Goal: Use online tool/utility: Utilize a website feature to perform a specific function

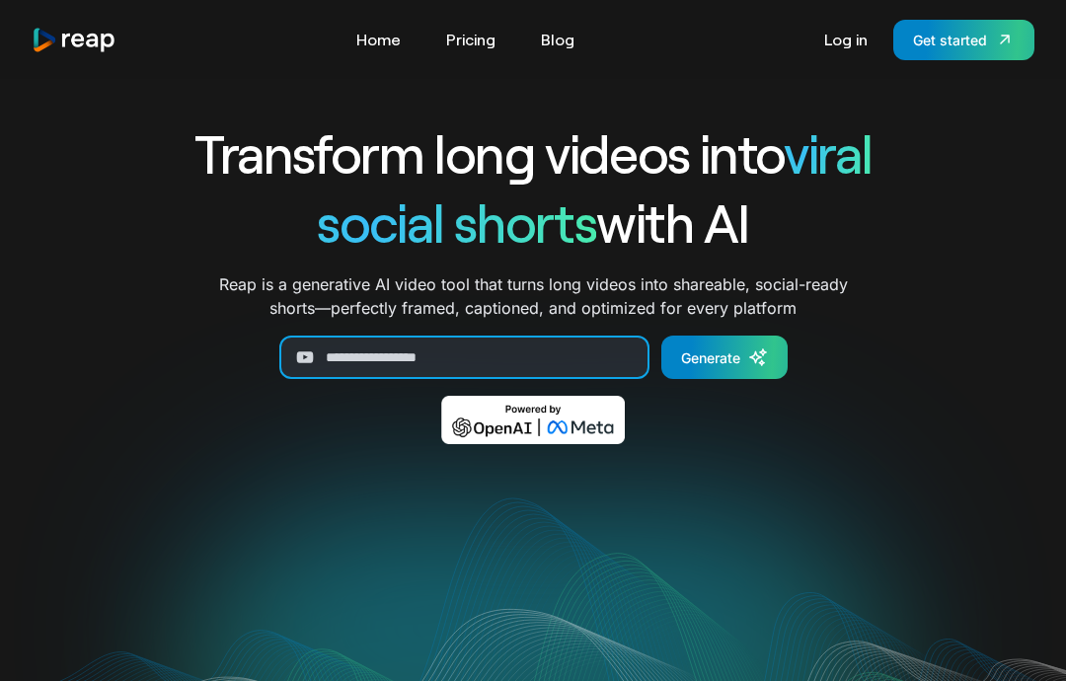
click at [506, 353] on input "Generate Form" at bounding box center [464, 356] width 370 height 43
click at [451, 354] on input "Generate Form" at bounding box center [464, 356] width 370 height 43
paste input "**********"
type input "**********"
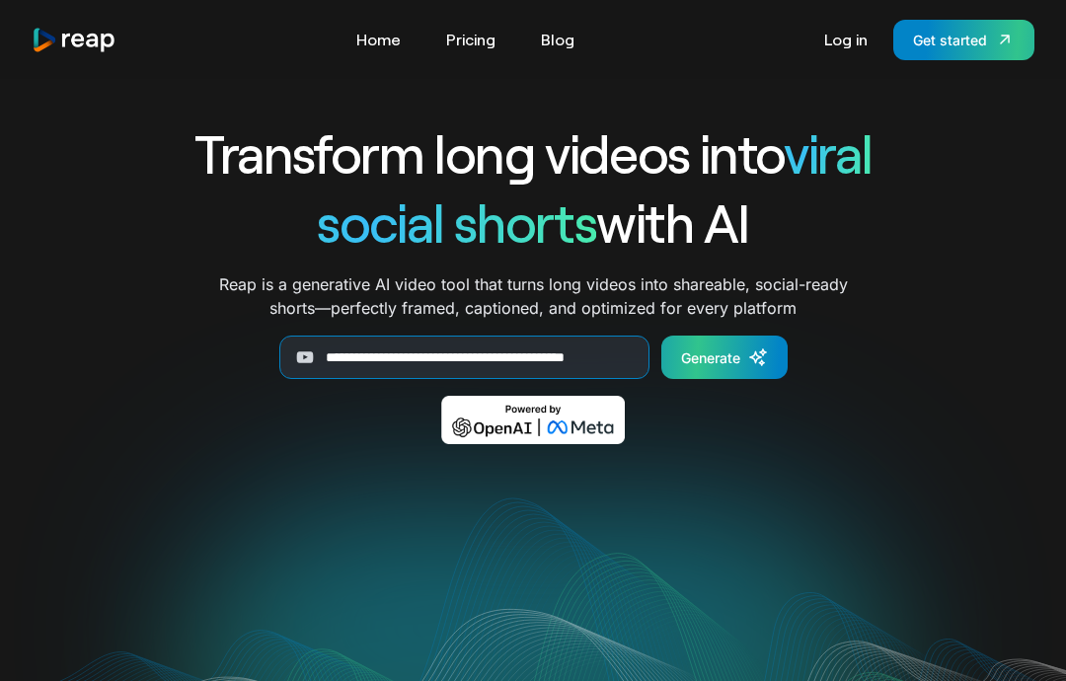
click at [765, 370] on link "Generate" at bounding box center [724, 356] width 126 height 43
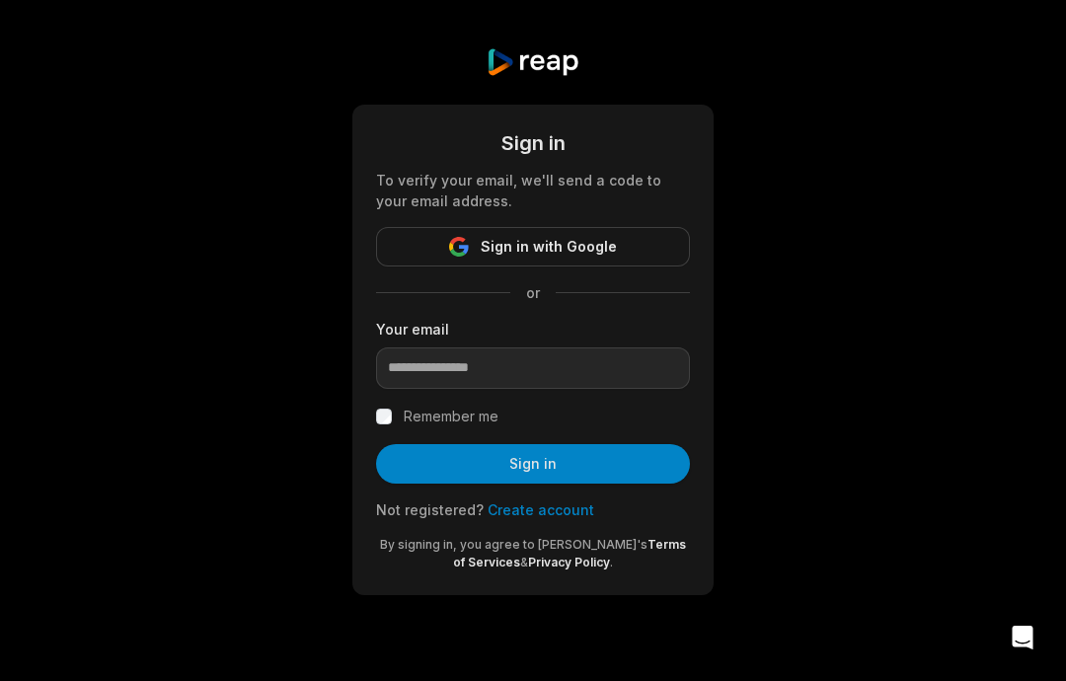
click at [568, 517] on link "Create account" at bounding box center [540, 509] width 107 height 17
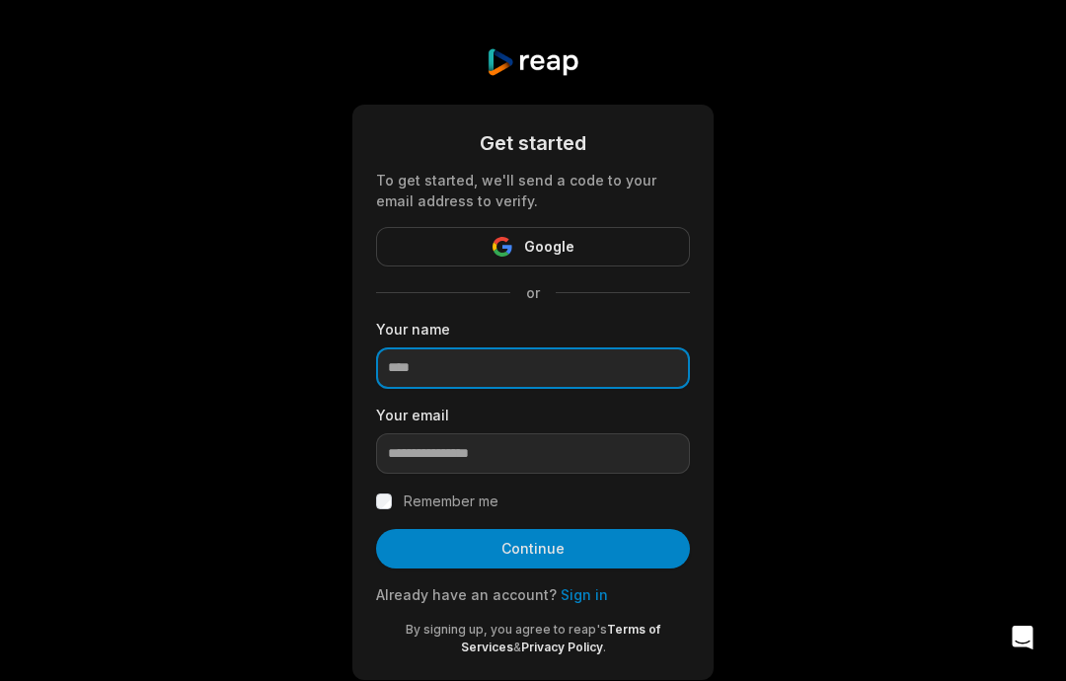
click at [651, 369] on input at bounding box center [533, 367] width 314 height 41
type input "*****"
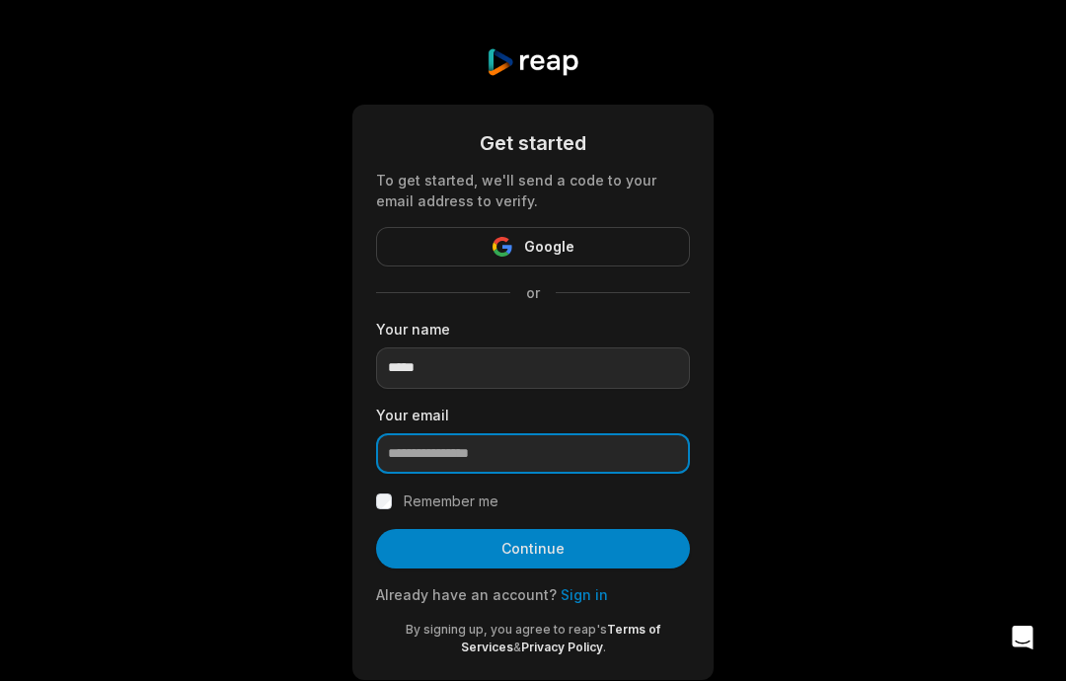
click at [526, 470] on input "email" at bounding box center [533, 453] width 314 height 41
type input "*"
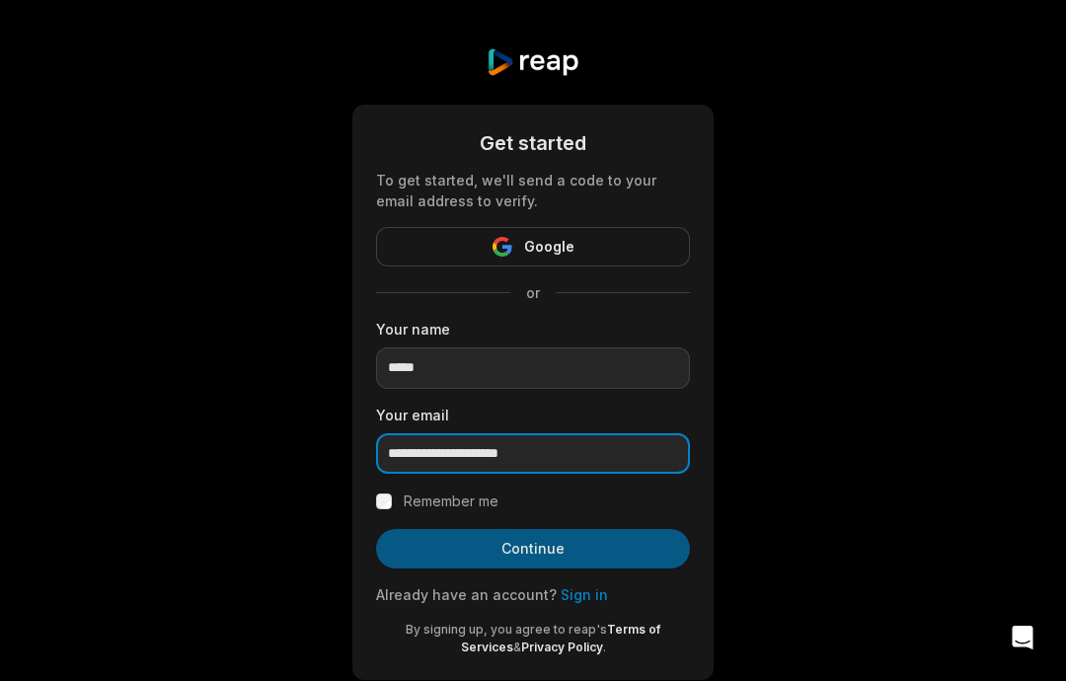
type input "**********"
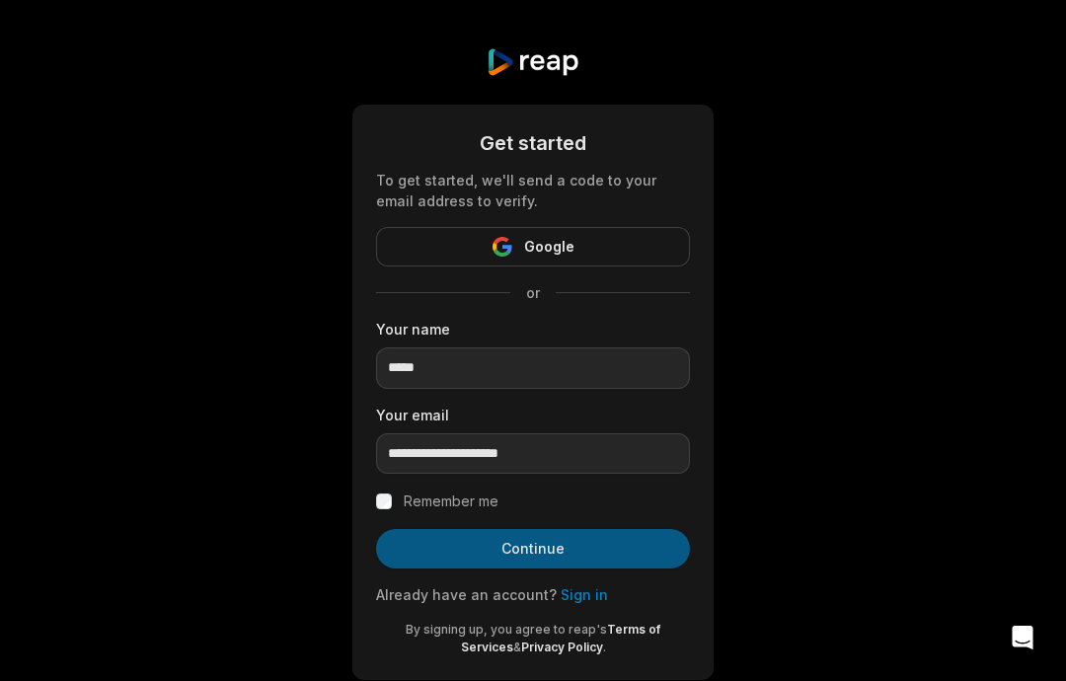
click at [489, 540] on button "Continue" at bounding box center [533, 548] width 314 height 39
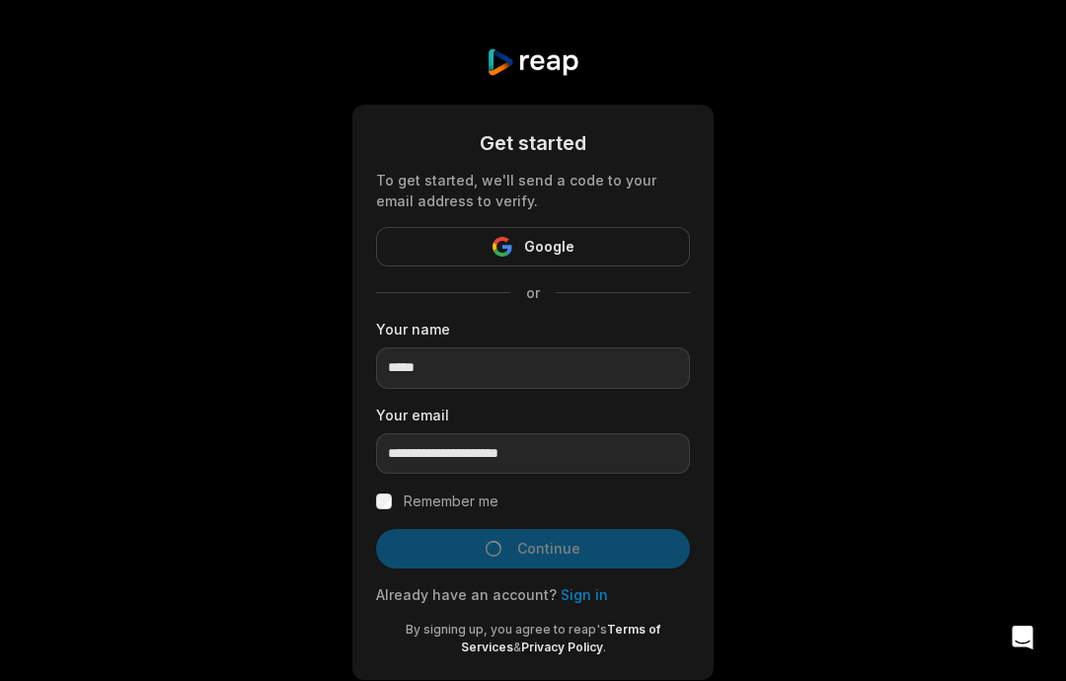
click at [434, 491] on label "Remember me" at bounding box center [451, 501] width 95 height 24
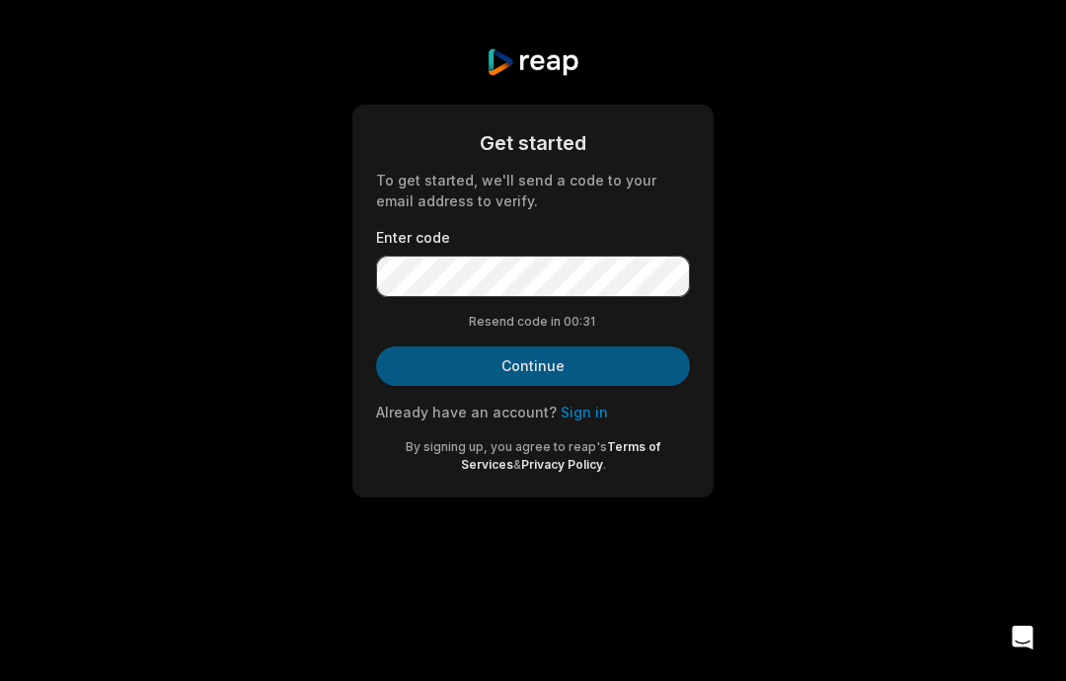
click at [621, 366] on button "Continue" at bounding box center [533, 365] width 314 height 39
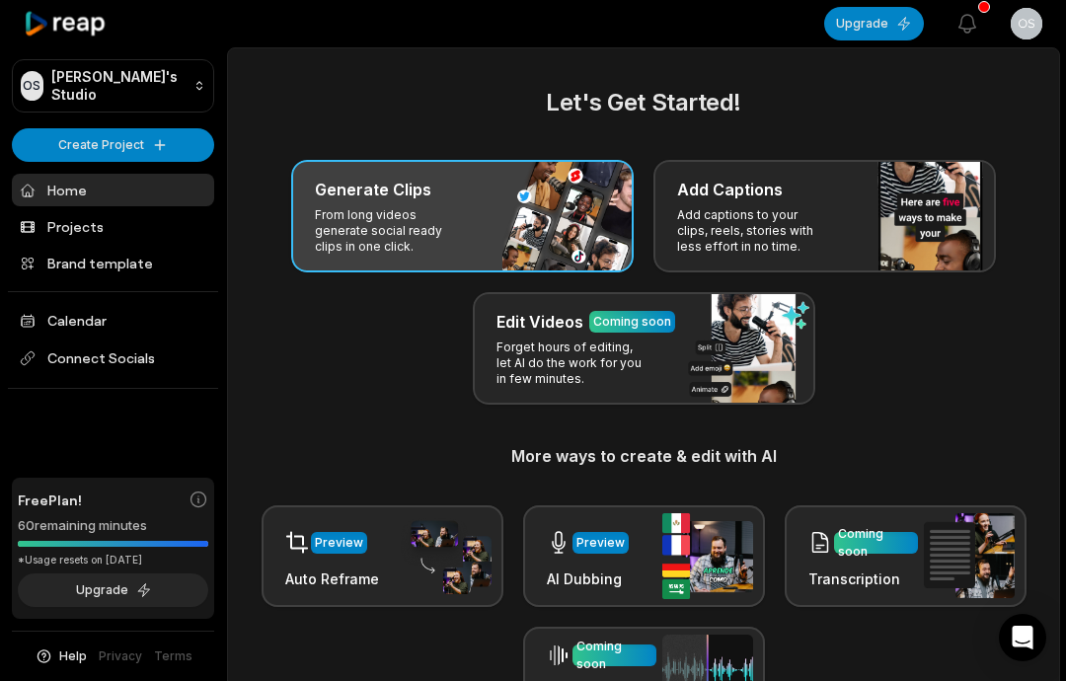
click at [574, 219] on div "Generate Clips From long videos generate social ready clips in one click." at bounding box center [462, 216] width 342 height 112
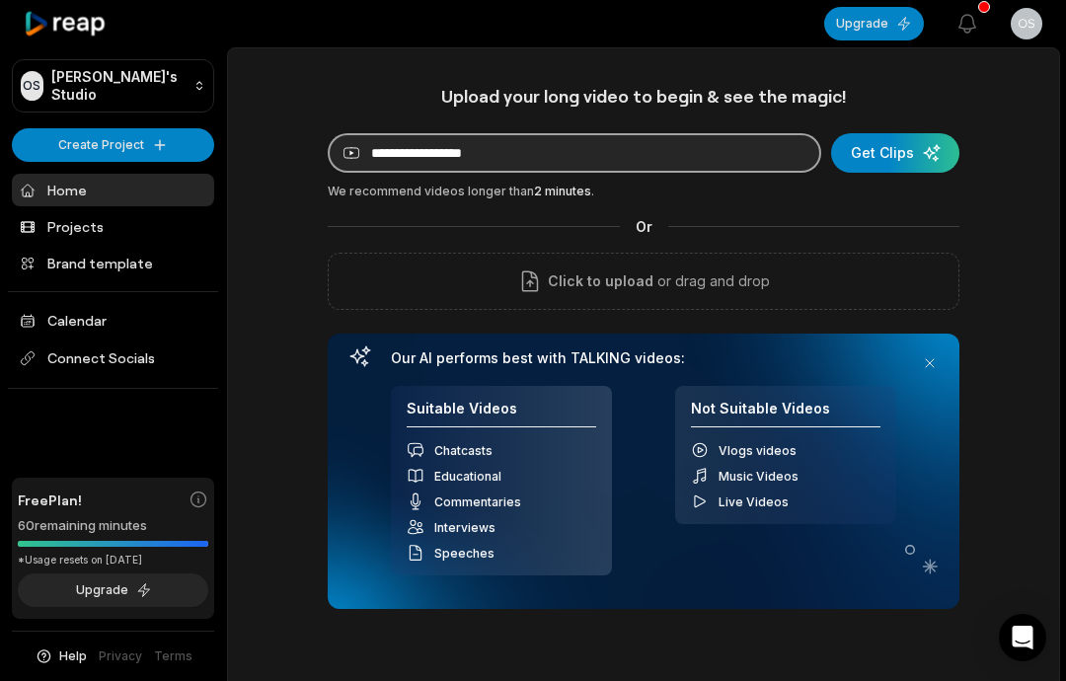
click at [531, 162] on input at bounding box center [574, 152] width 493 height 39
click at [393, 160] on input at bounding box center [574, 152] width 493 height 39
click at [392, 159] on input at bounding box center [574, 152] width 493 height 39
paste input "******"
type input "*"
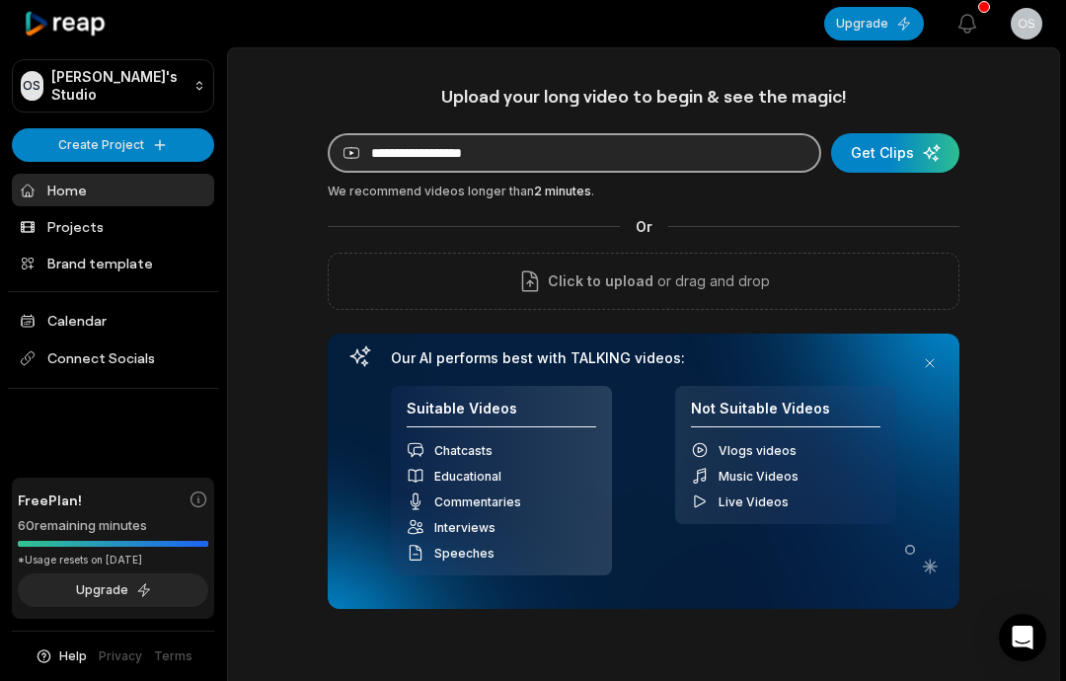
click at [510, 146] on input at bounding box center [574, 152] width 493 height 39
click at [506, 156] on input at bounding box center [574, 152] width 493 height 39
click at [486, 150] on input at bounding box center [574, 152] width 493 height 39
click at [469, 157] on input at bounding box center [574, 152] width 493 height 39
paste input "**********"
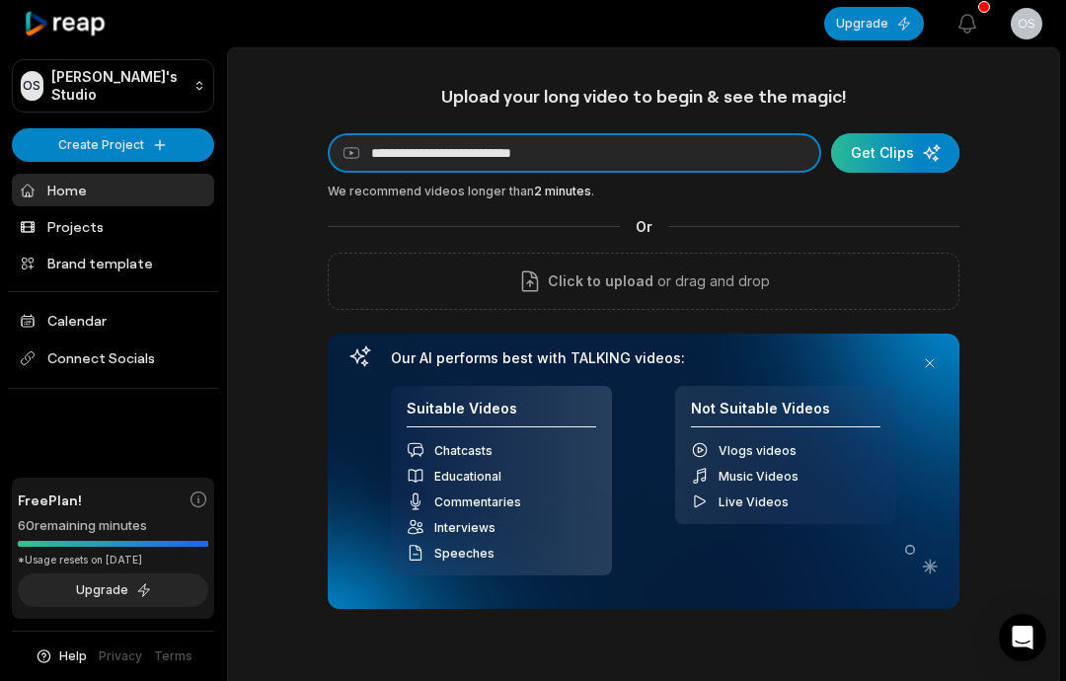
type input "**********"
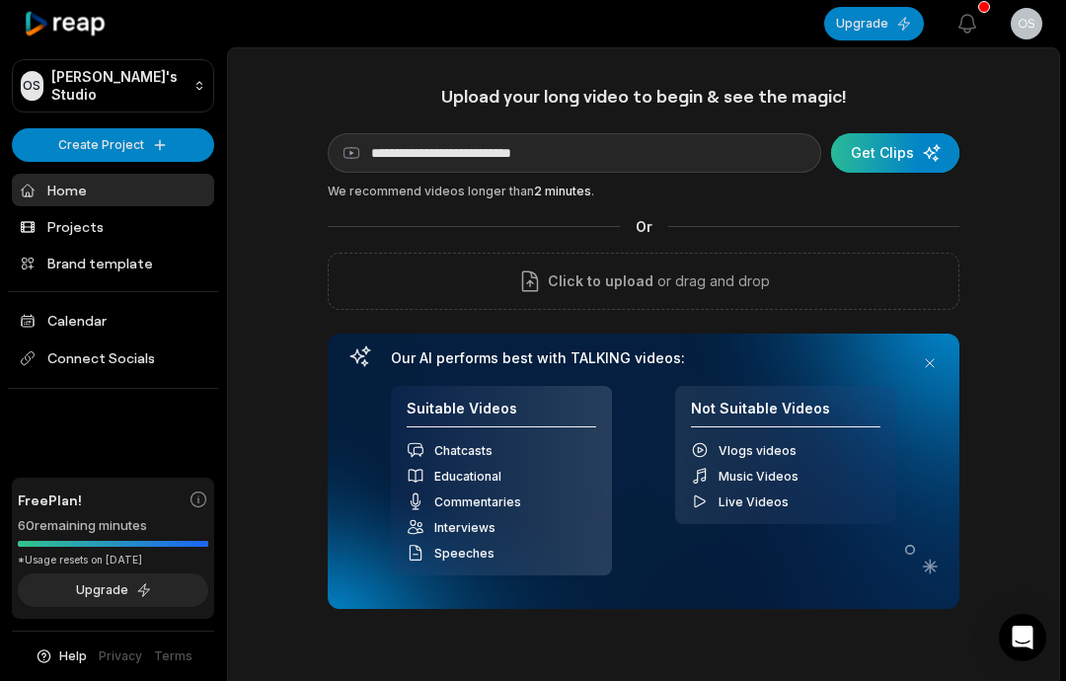
click at [942, 149] on div "submit" at bounding box center [895, 152] width 128 height 39
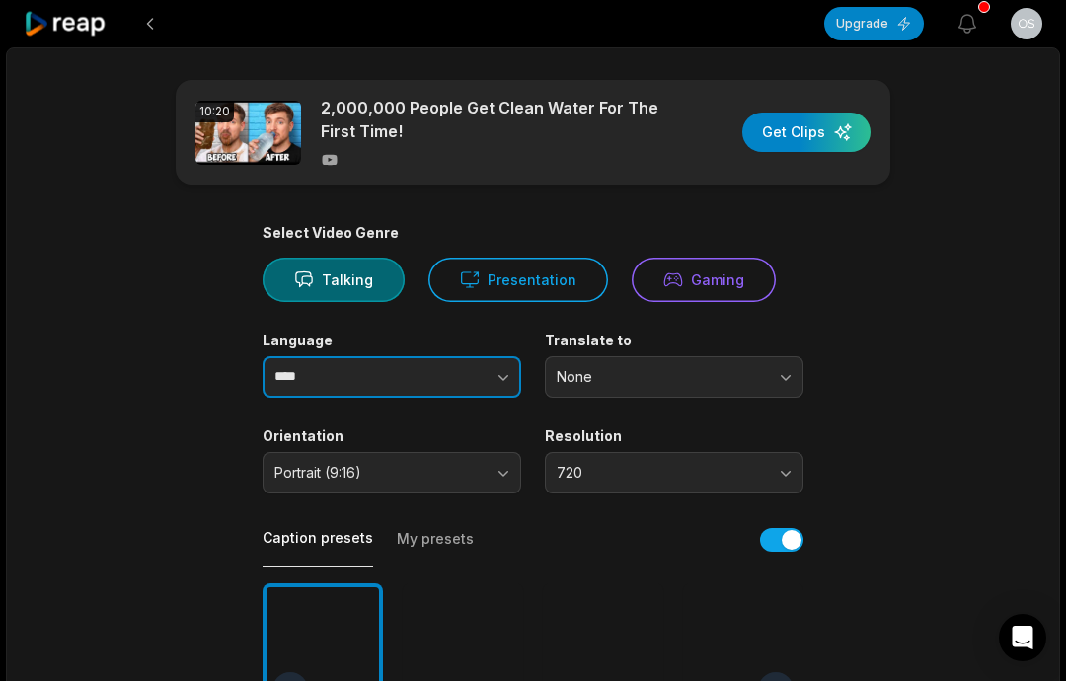
click at [449, 381] on button "button" at bounding box center [465, 376] width 112 height 41
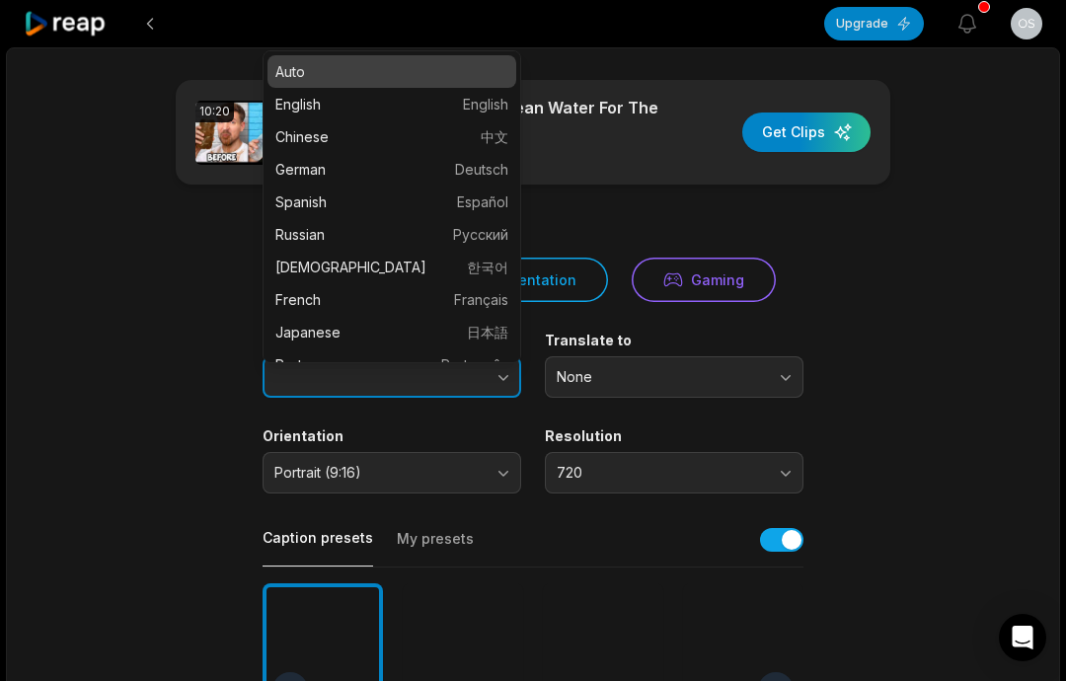
type input "****"
click at [859, 320] on main "10:20 2,000,000 People Get Clean Water For The First Time! Get Clips Select Vid…" at bounding box center [532, 684] width 955 height 1209
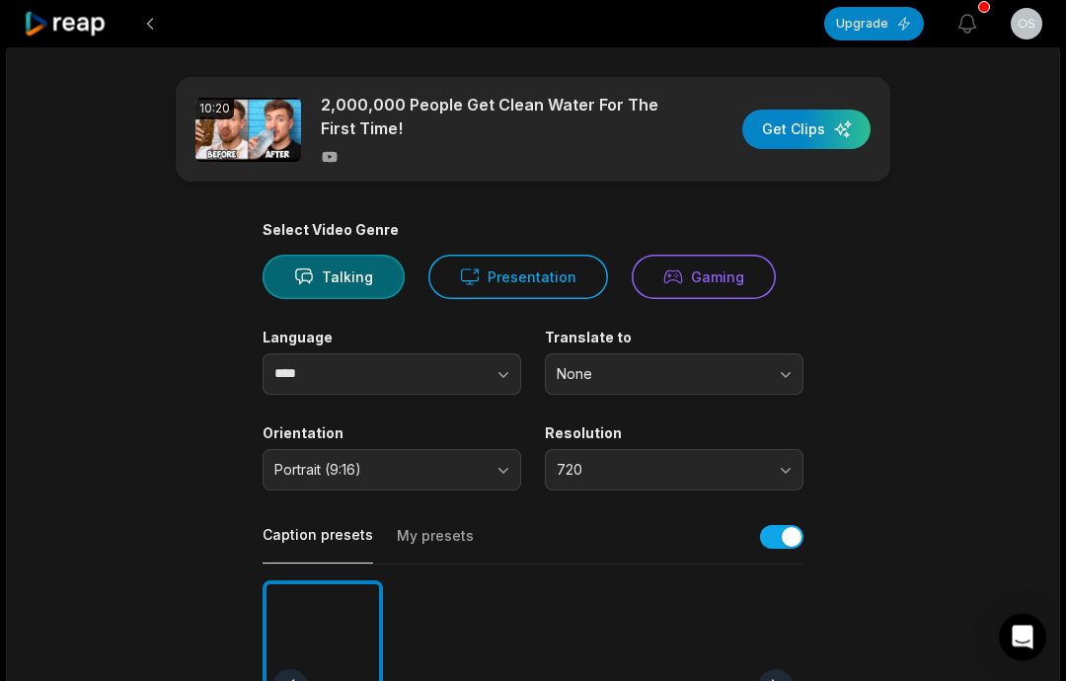
scroll to position [5, 0]
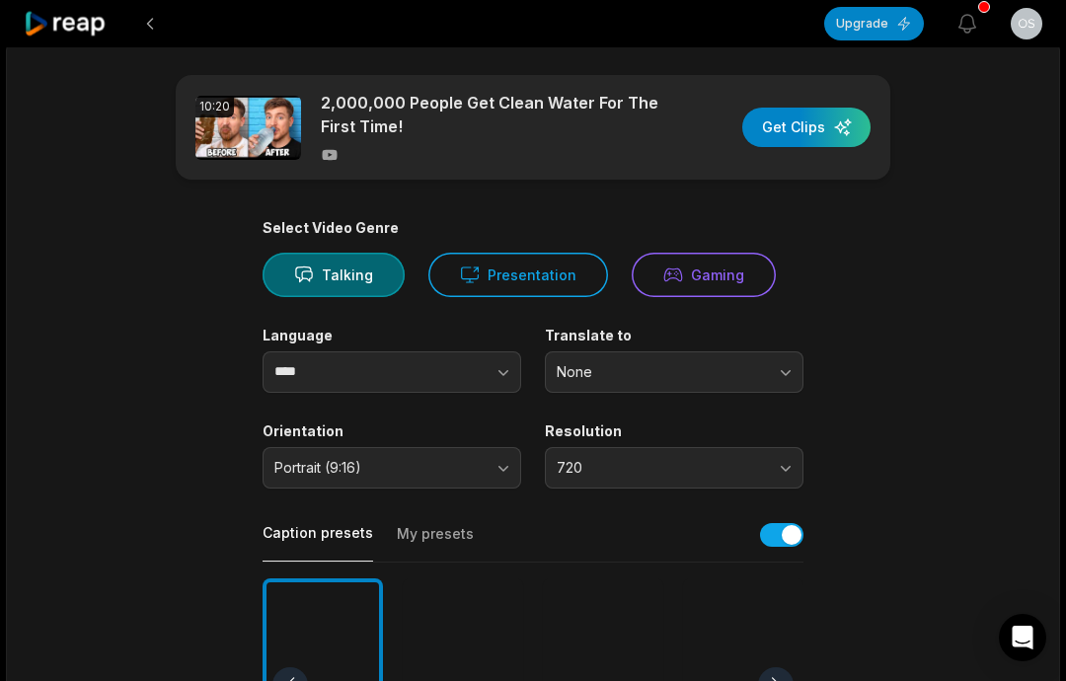
click at [763, 459] on span "720" at bounding box center [660, 468] width 207 height 18
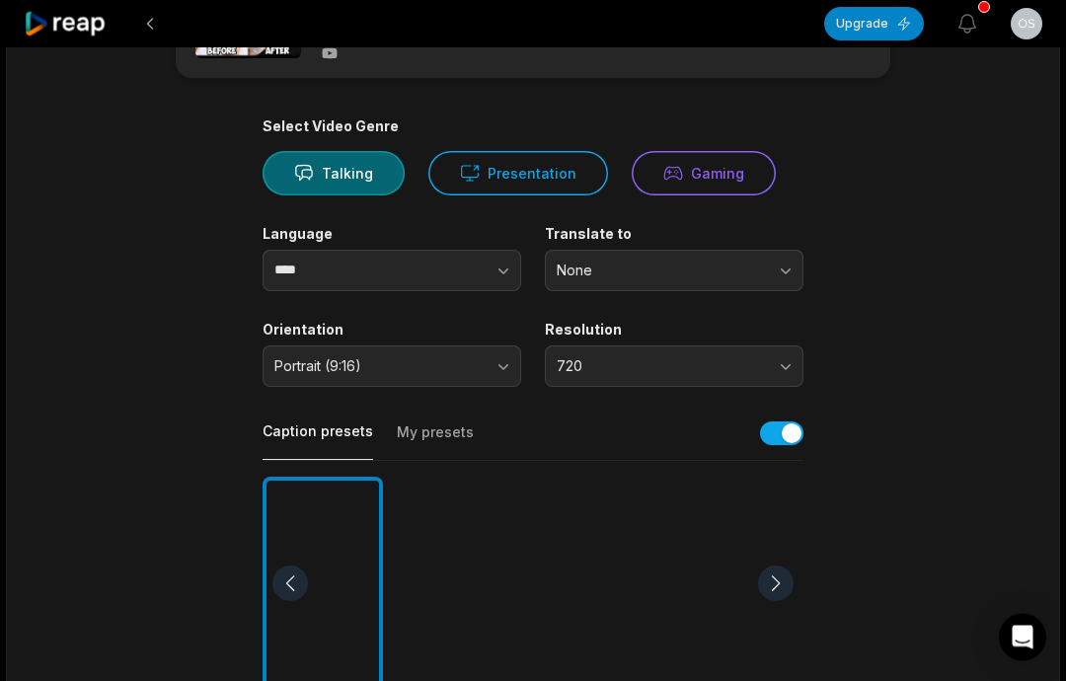
scroll to position [108, 0]
click at [490, 557] on div at bounding box center [463, 583] width 120 height 214
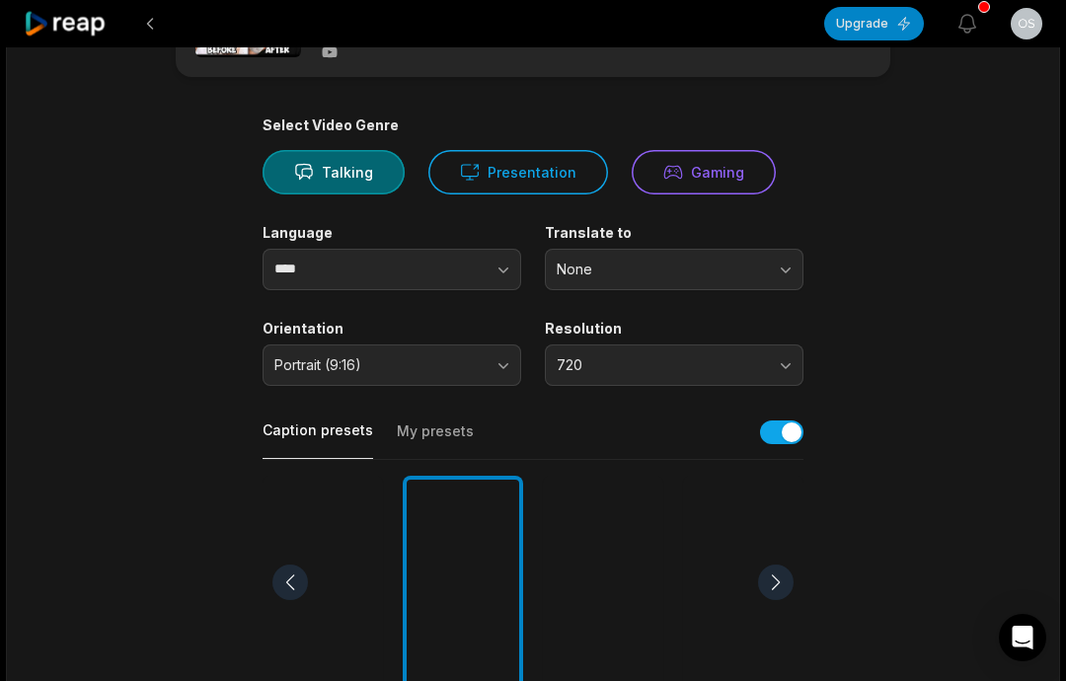
click at [761, 287] on button "None" at bounding box center [674, 269] width 259 height 41
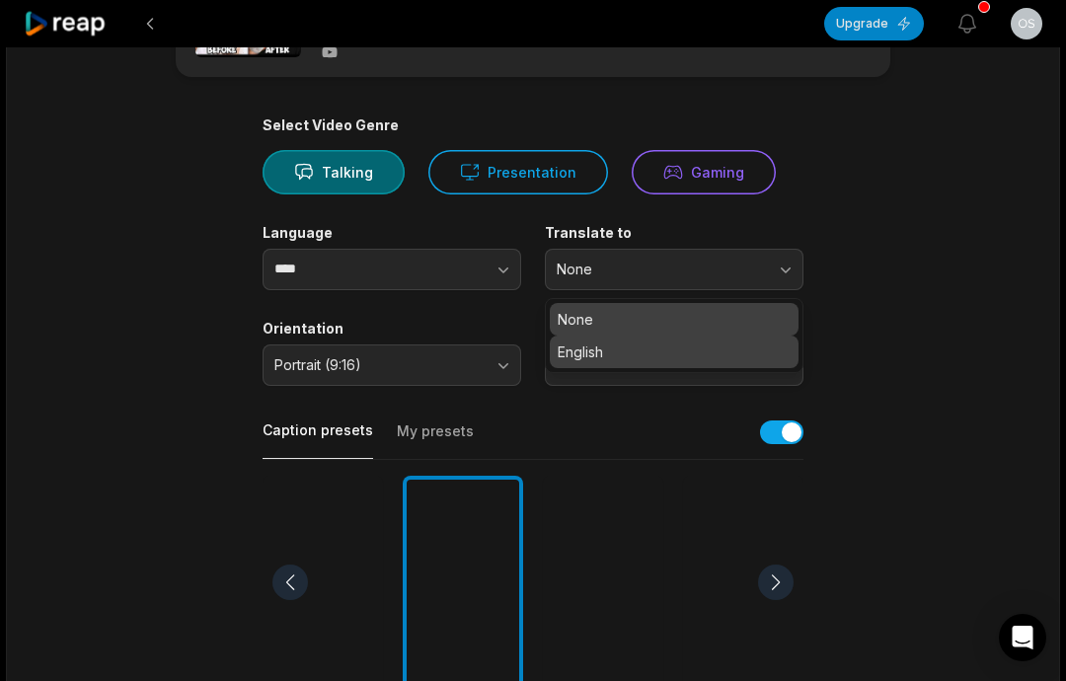
click at [634, 351] on p "English" at bounding box center [674, 351] width 233 height 21
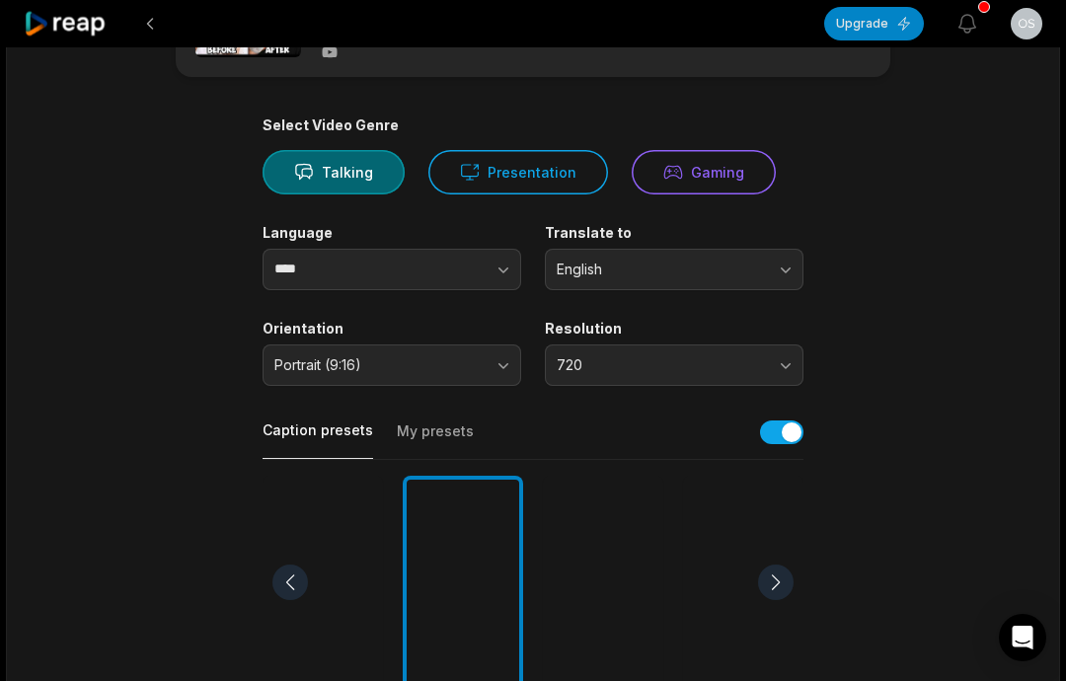
click at [766, 264] on button "English" at bounding box center [674, 269] width 259 height 41
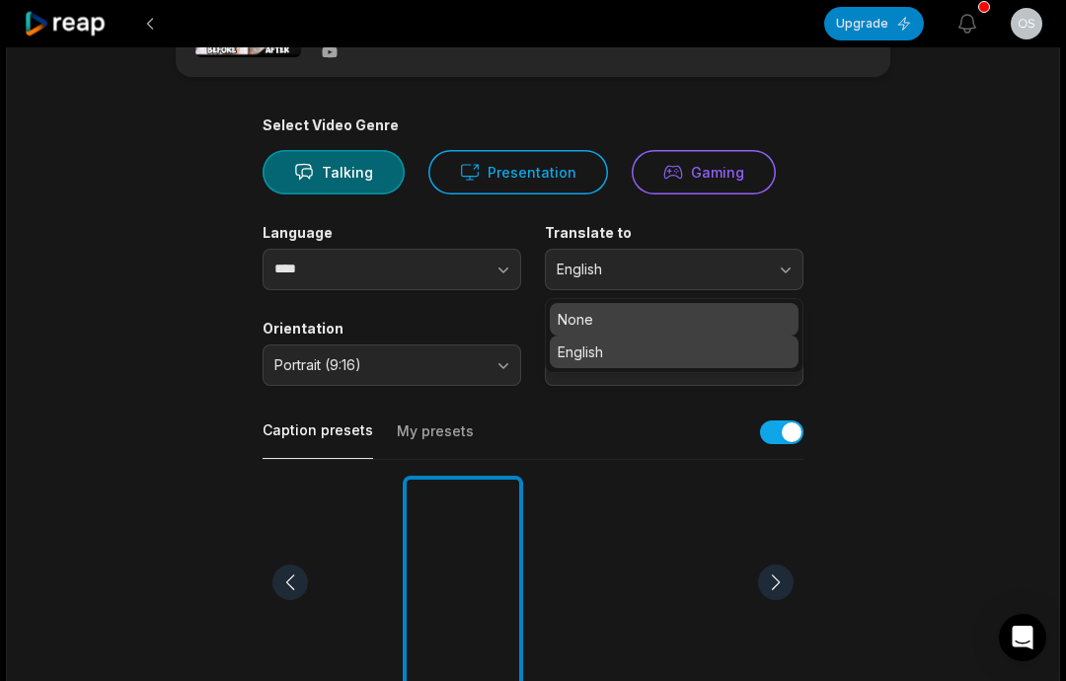
click at [633, 313] on p "None" at bounding box center [674, 319] width 233 height 21
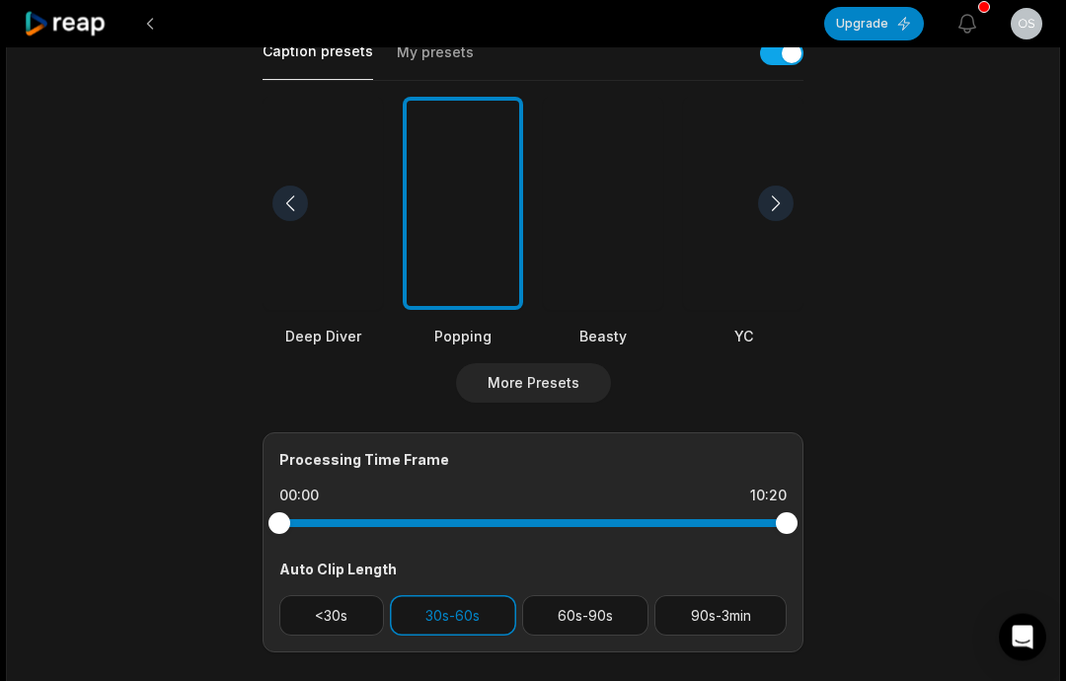
scroll to position [486, 0]
click at [597, 607] on button "60s-90s" at bounding box center [585, 615] width 127 height 40
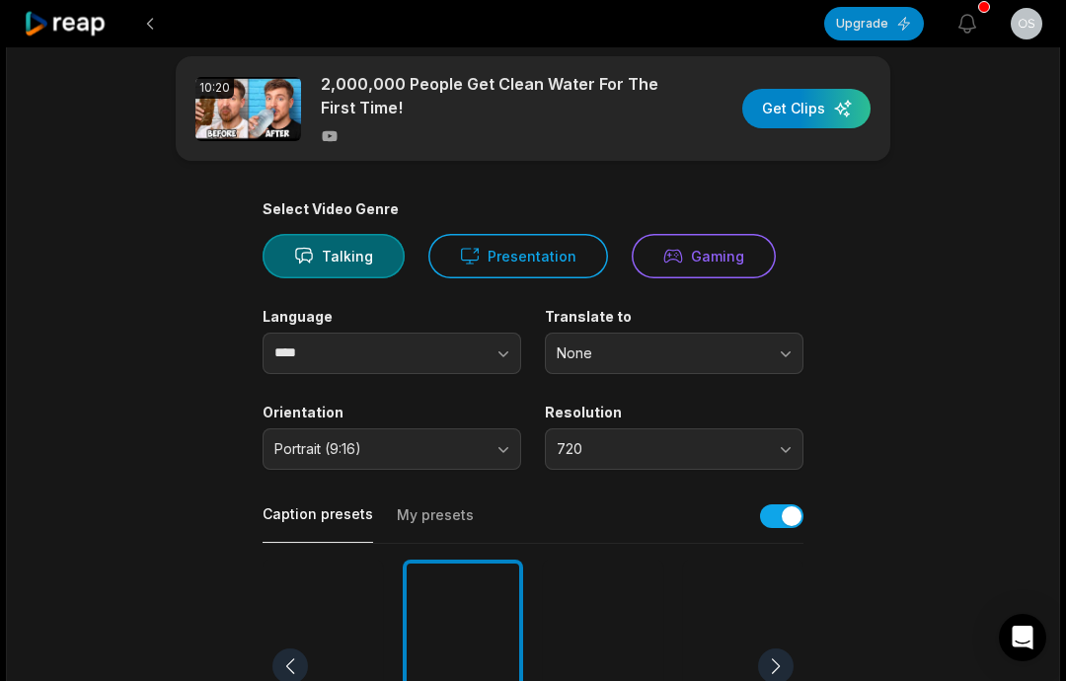
scroll to position [0, 0]
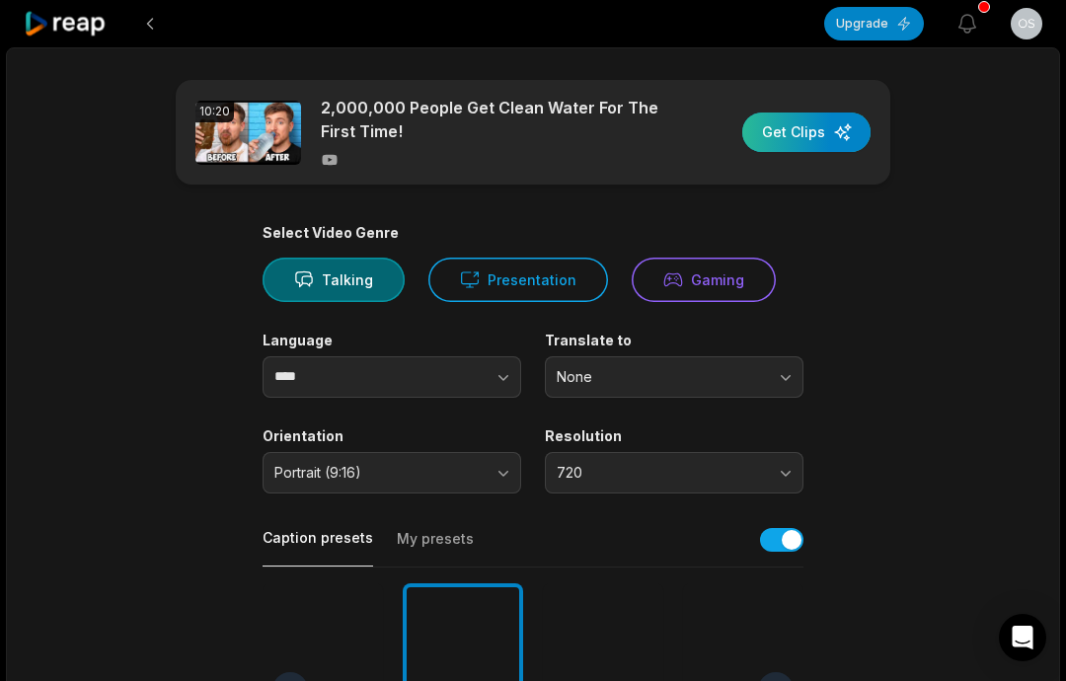
click at [800, 138] on div "button" at bounding box center [806, 131] width 128 height 39
